Goal: Task Accomplishment & Management: Use online tool/utility

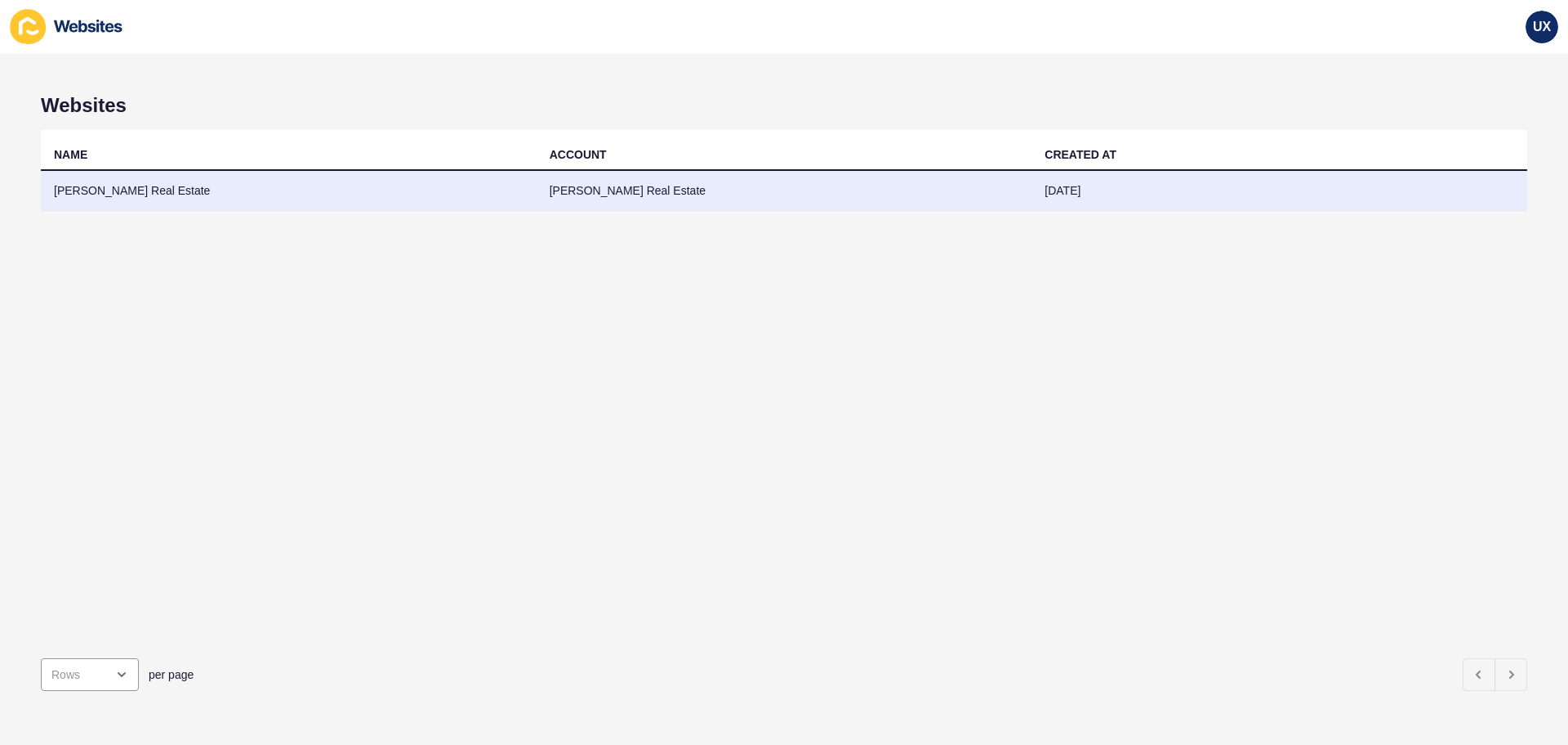
click at [666, 187] on td "[PERSON_NAME] Real Estate" at bounding box center [784, 190] width 496 height 40
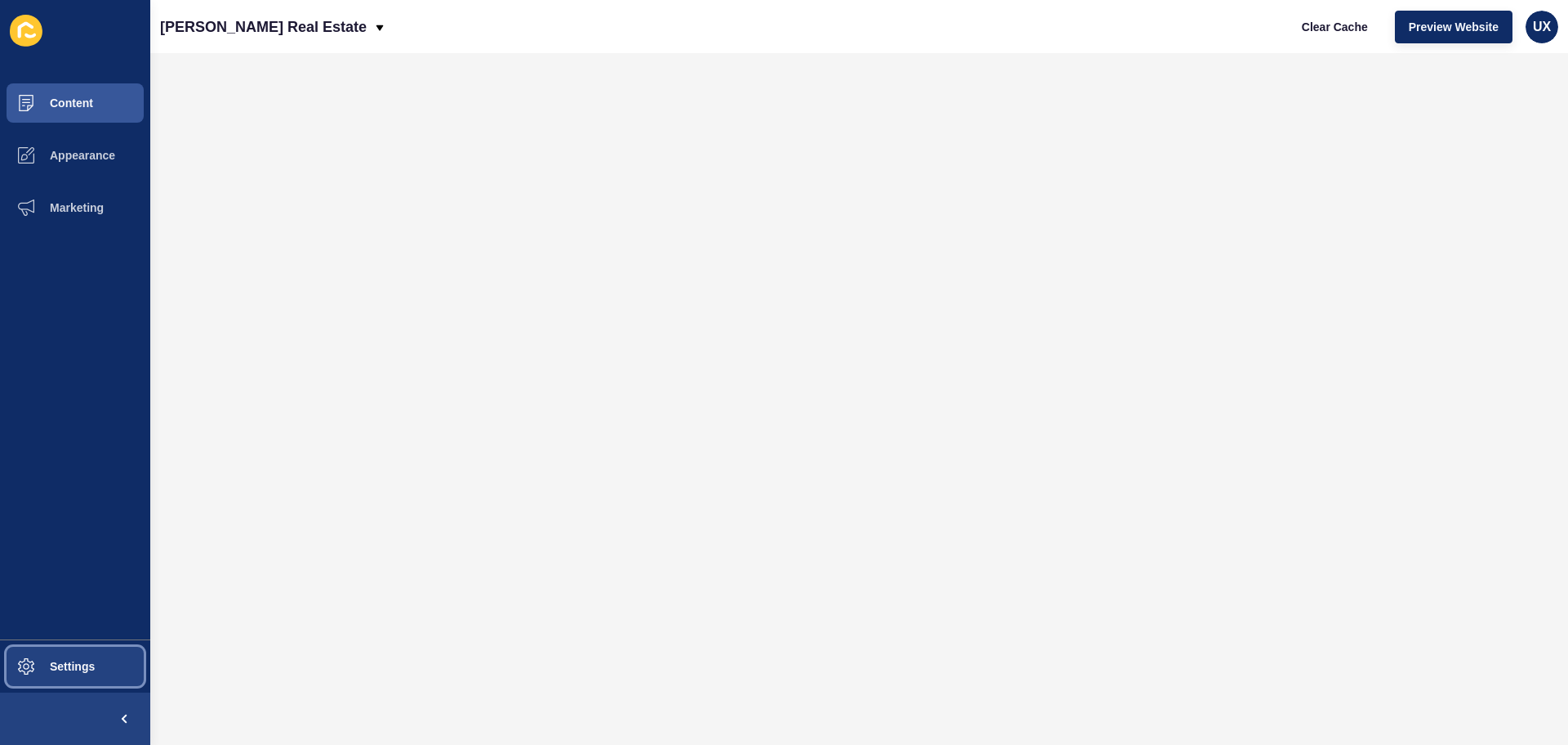
click at [75, 652] on button "Settings" at bounding box center [75, 666] width 150 height 52
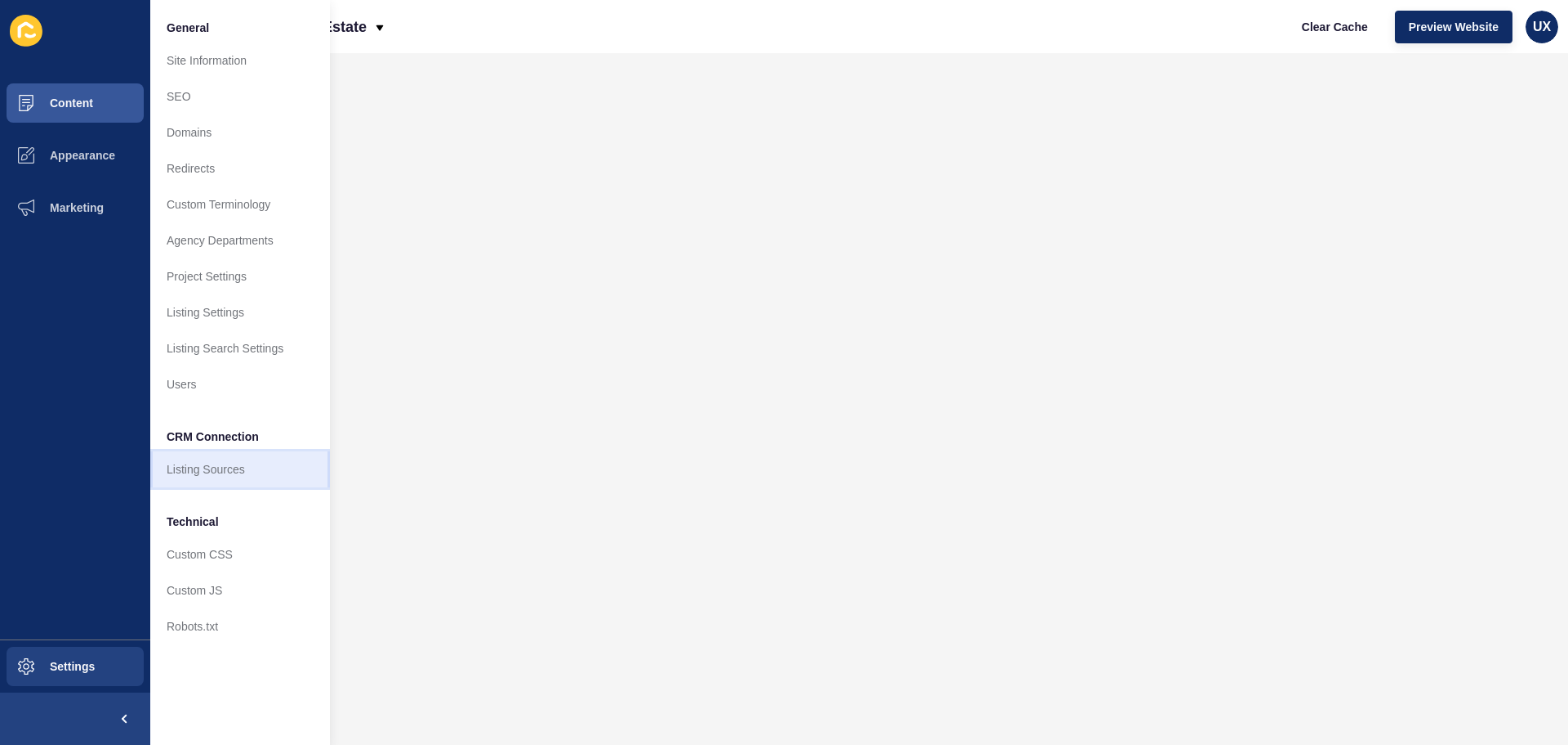
click at [177, 455] on link "Listing Sources" at bounding box center [240, 469] width 180 height 36
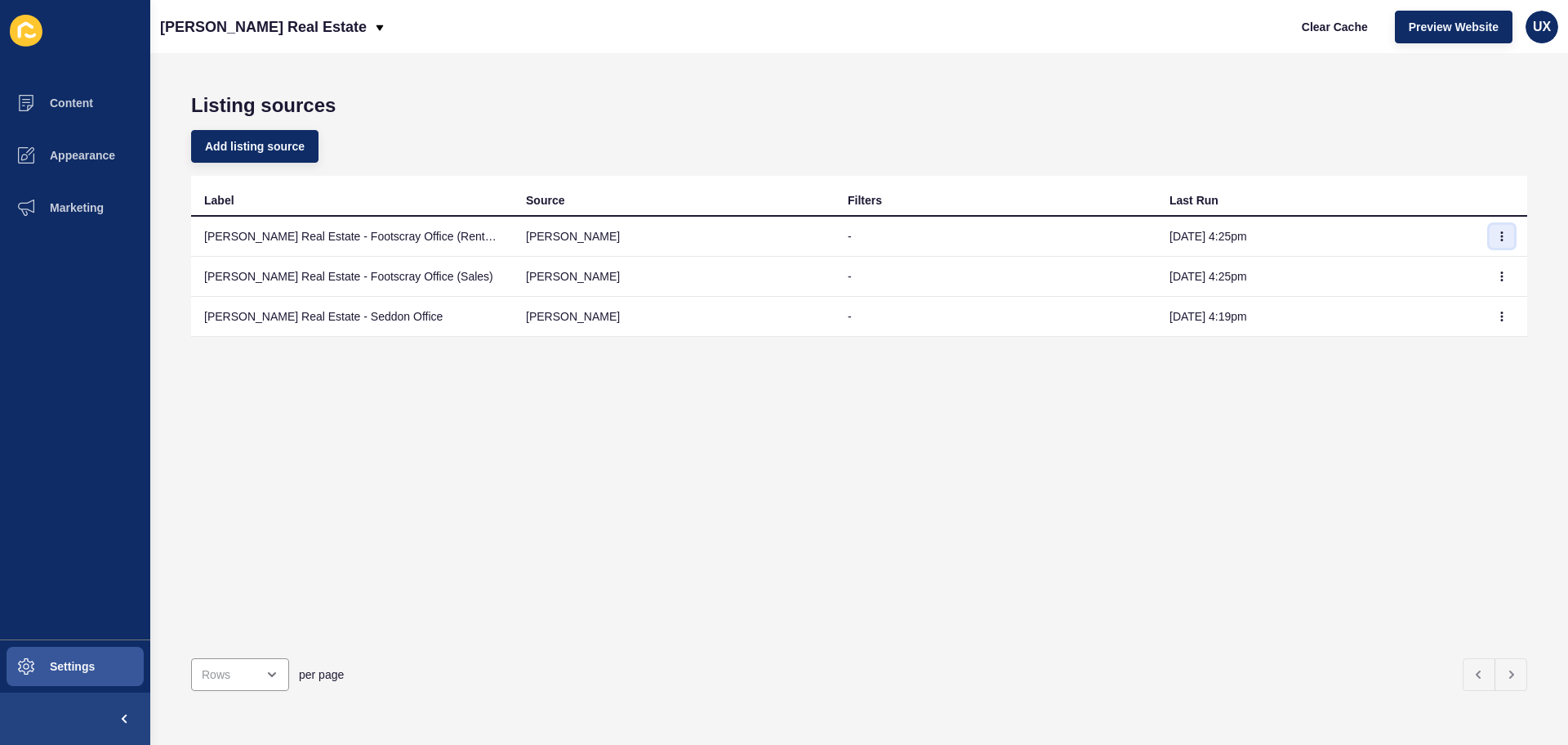
click at [1490, 230] on button "button" at bounding box center [1502, 236] width 24 height 23
click at [1480, 272] on link "Sync now" at bounding box center [1445, 268] width 114 height 36
click at [1502, 280] on icon "button" at bounding box center [1502, 276] width 1 height 8
click at [1455, 303] on link "Sync now" at bounding box center [1445, 308] width 114 height 36
